Goal: Information Seeking & Learning: Learn about a topic

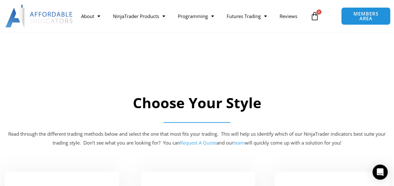
scroll to position [349, 0]
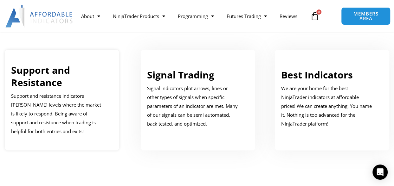
click at [40, 83] on link "Support and Resistance" at bounding box center [40, 76] width 59 height 25
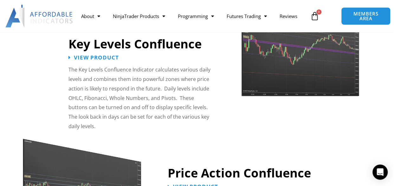
scroll to position [704, 0]
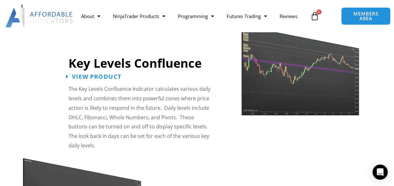
click at [93, 76] on span "View Product" at bounding box center [96, 77] width 49 height 6
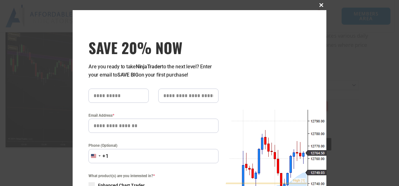
click at [317, 5] on span "SAVE 20% NOW popup" at bounding box center [321, 5] width 10 height 4
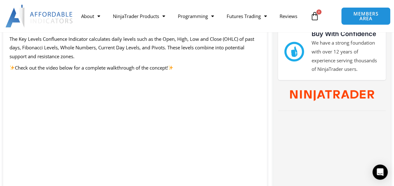
scroll to position [222, 0]
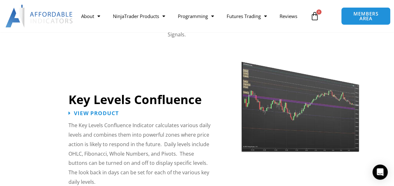
scroll to position [609, 0]
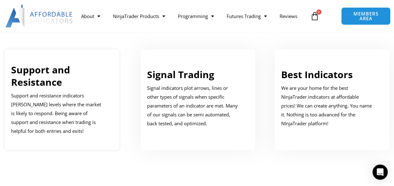
scroll to position [349, 0]
click at [188, 82] on link "Signal Trading" at bounding box center [180, 75] width 67 height 13
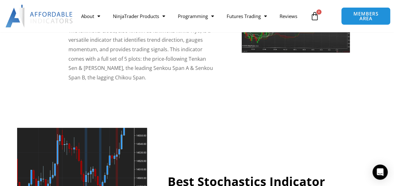
scroll to position [1083, 0]
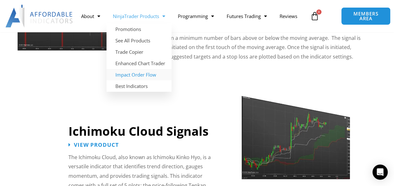
click at [138, 74] on link "Impact Order Flow" at bounding box center [139, 74] width 65 height 11
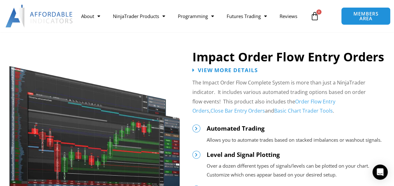
scroll to position [666, 0]
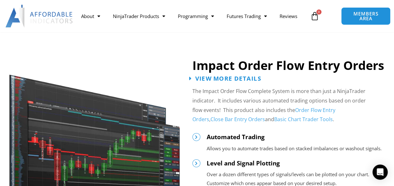
click at [226, 78] on span "View More Details" at bounding box center [228, 79] width 66 height 6
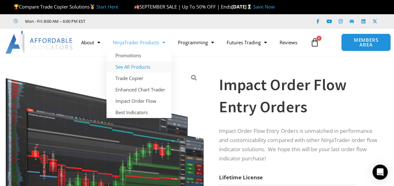
click at [143, 68] on link "See All Products" at bounding box center [139, 66] width 65 height 11
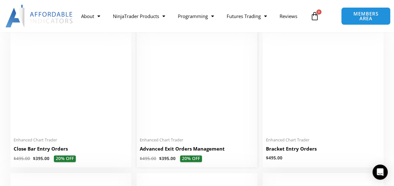
scroll to position [412, 0]
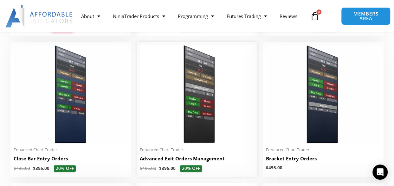
click at [209, 161] on h2 "Advanced Exit Orders Management" at bounding box center [197, 159] width 114 height 7
click at [300, 158] on h2 "Bracket Entry Orders" at bounding box center [323, 159] width 114 height 7
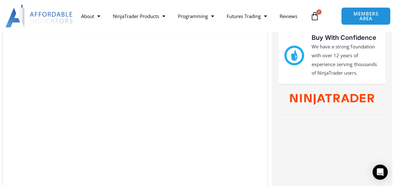
scroll to position [317, 0]
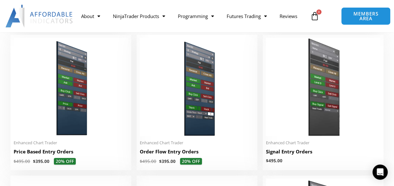
scroll to position [571, 0]
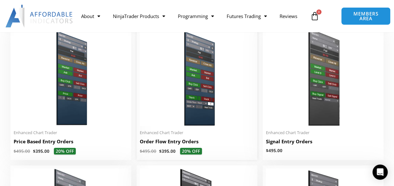
click at [166, 142] on h2 "Order Flow Entry Orders" at bounding box center [197, 141] width 114 height 7
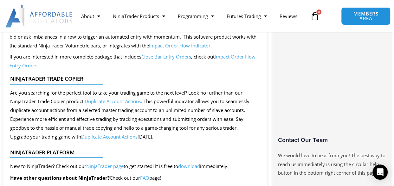
scroll to position [381, 0]
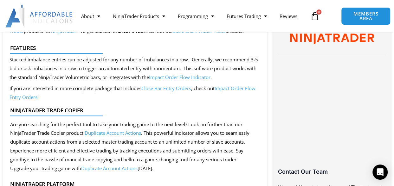
click at [236, 89] on link "Impact Order Flow Entry Orders" at bounding box center [133, 92] width 246 height 15
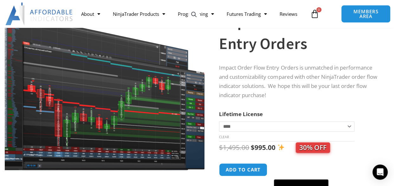
scroll to position [63, 0]
